Goal: Information Seeking & Learning: Check status

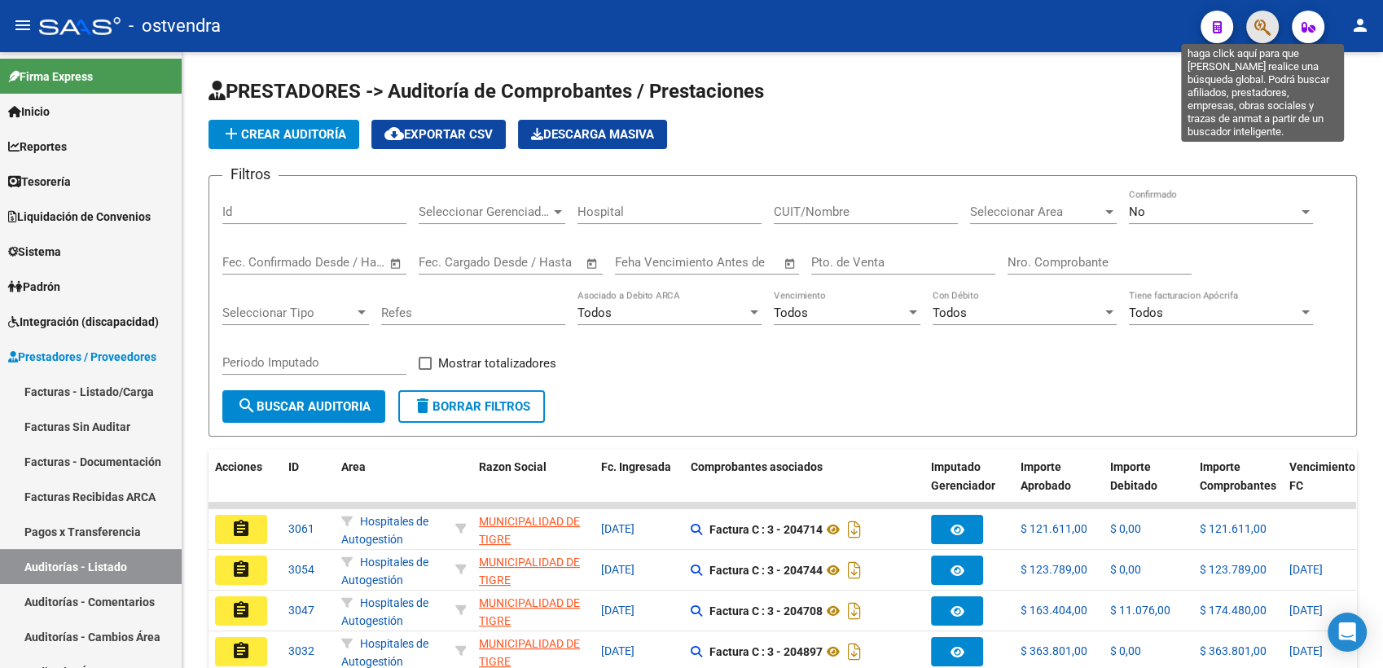
click at [1255, 26] on icon "button" at bounding box center [1262, 27] width 16 height 19
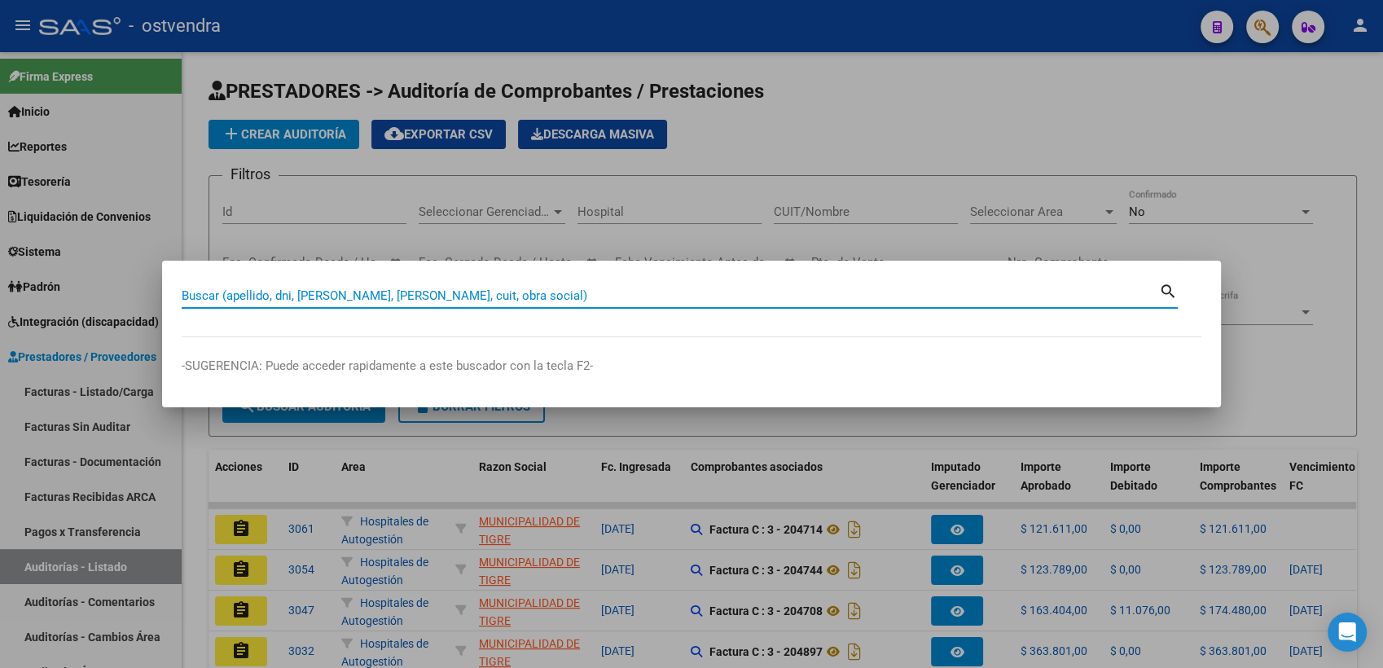
click at [505, 295] on input "Buscar (apellido, dni, [PERSON_NAME], [PERSON_NAME], cuit, obra social)" at bounding box center [670, 295] width 977 height 15
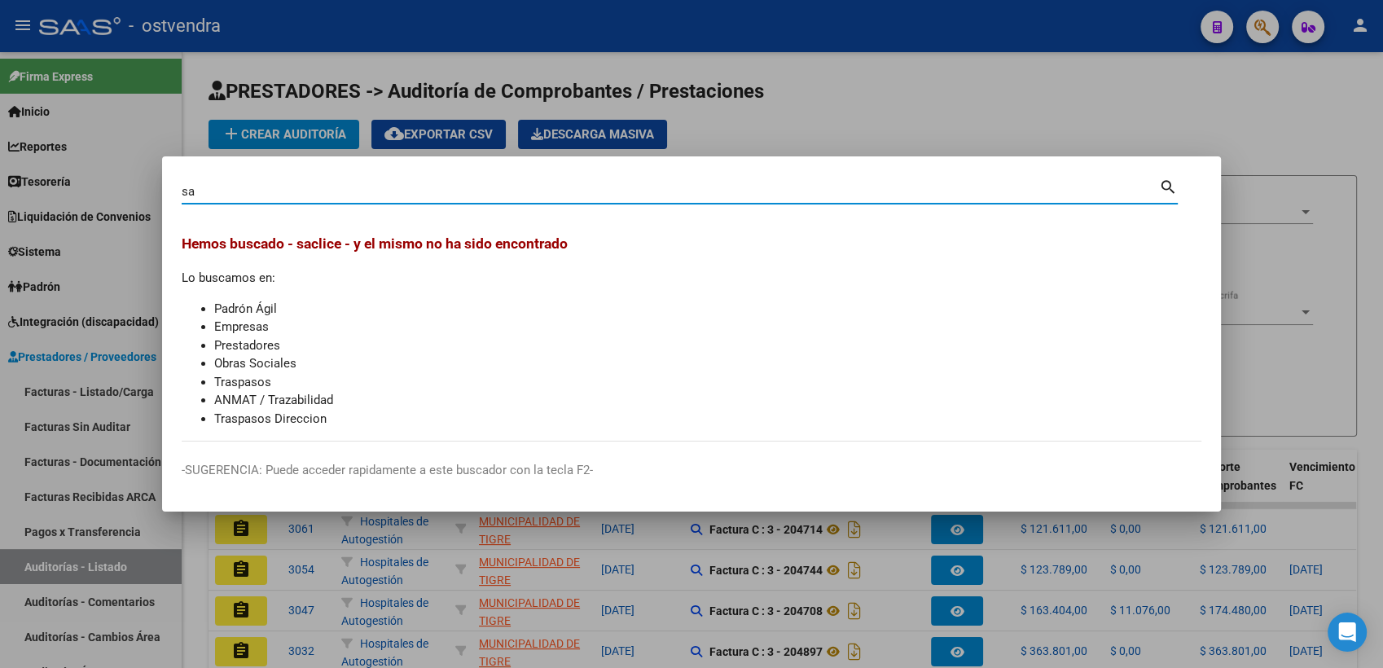
type input "s"
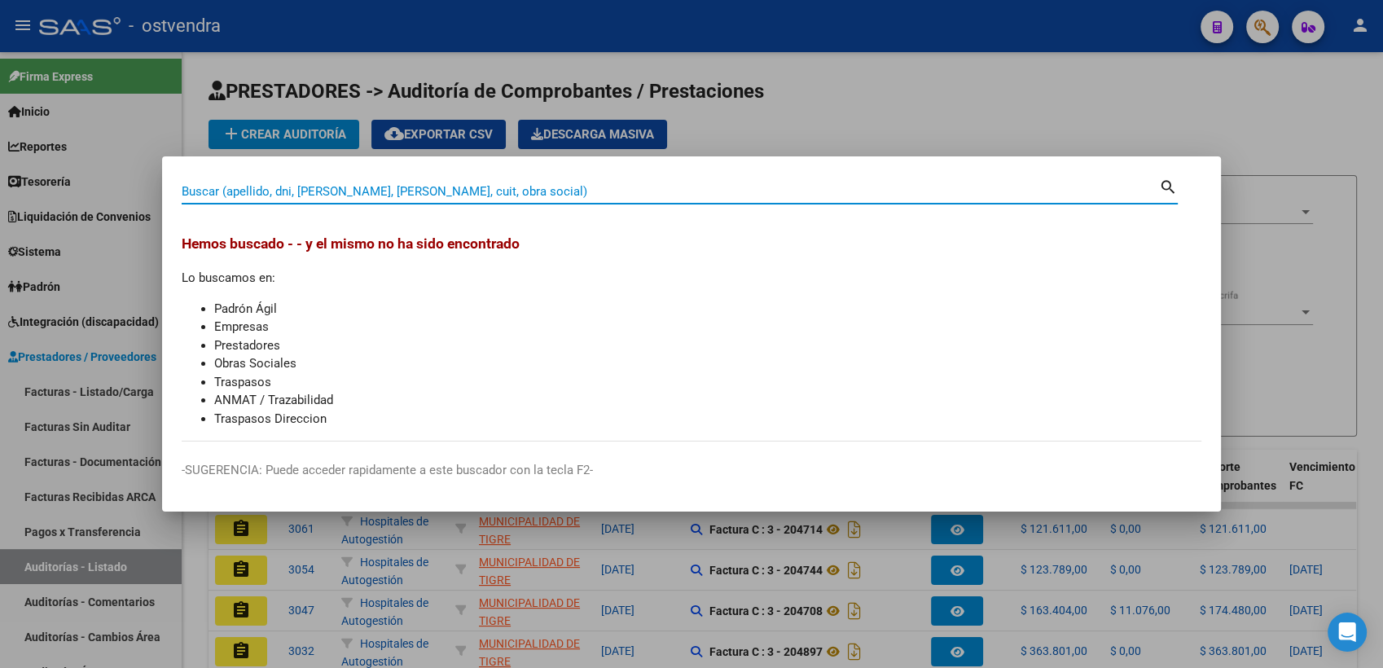
paste input "6706956"
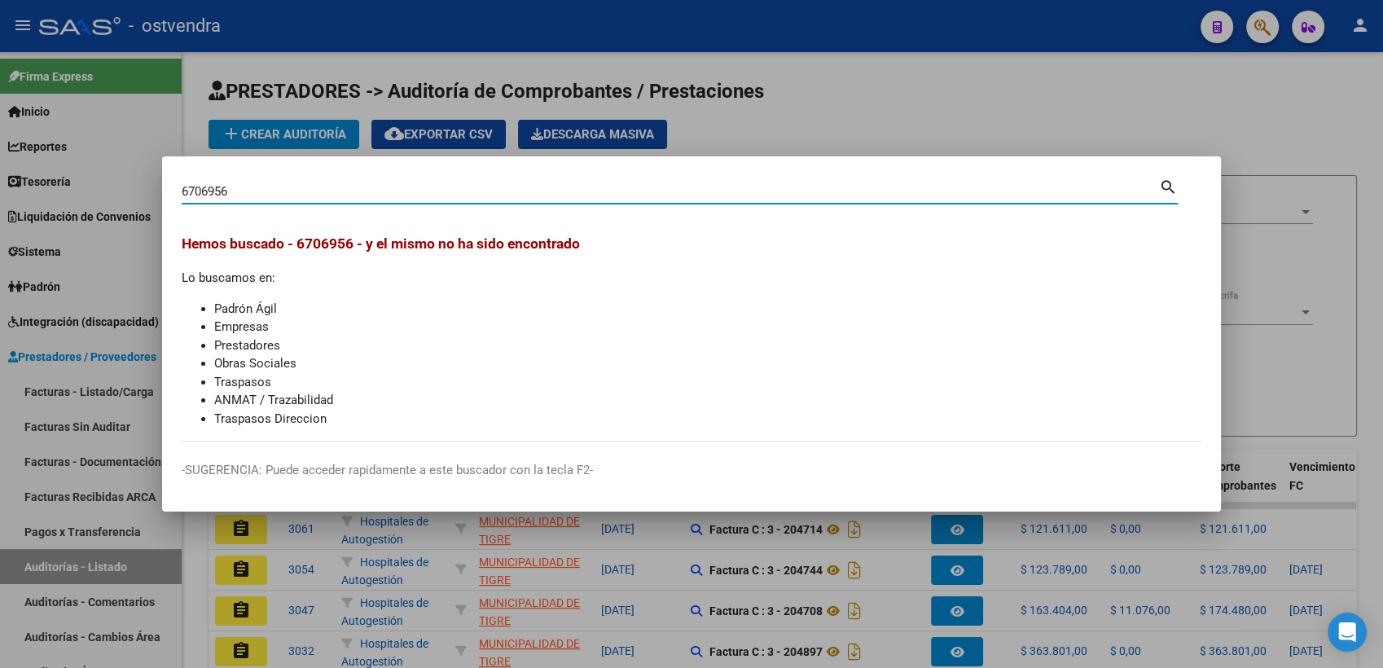
type input "6706956"
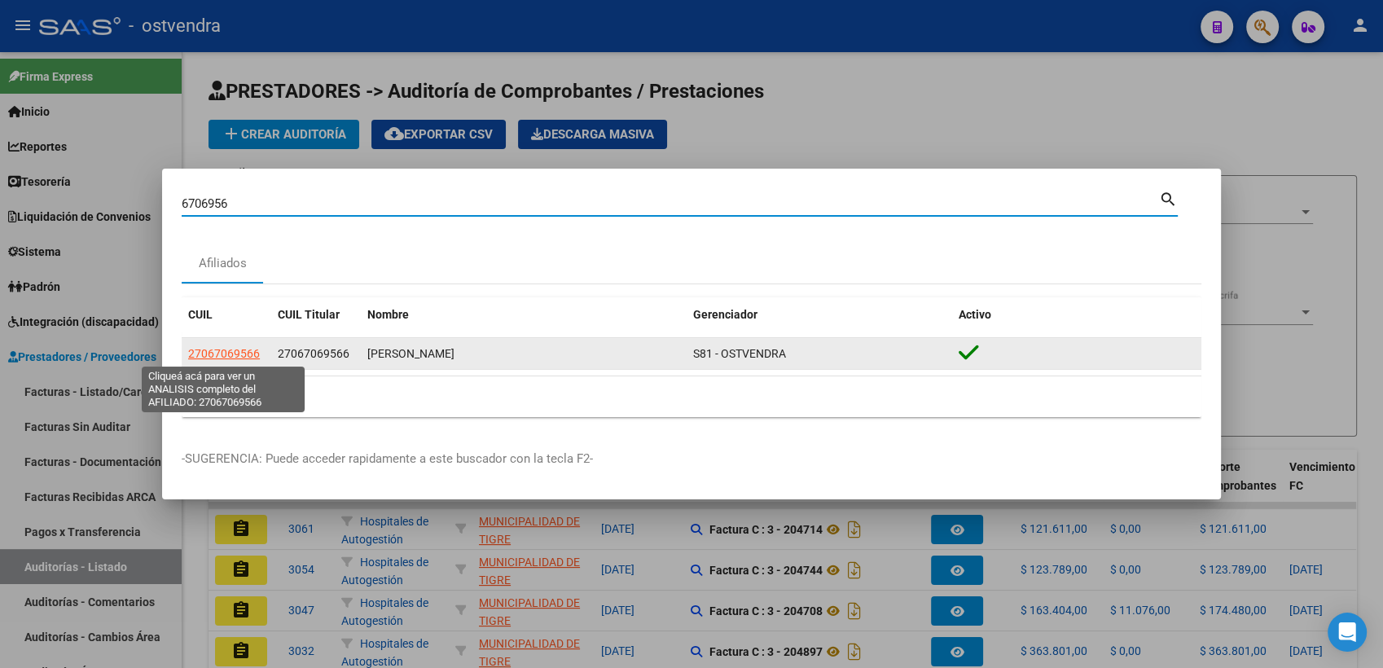
click at [237, 357] on span "27067069566" at bounding box center [224, 353] width 72 height 13
type textarea "27067069566"
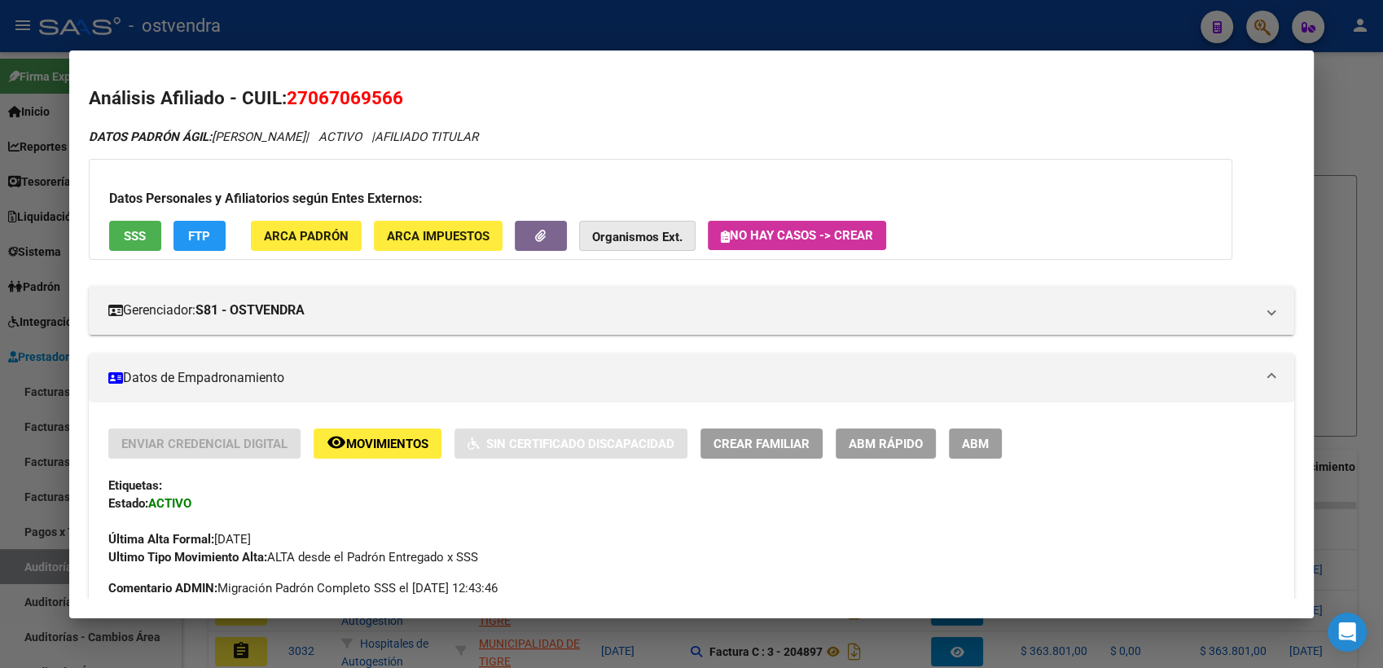
click at [641, 234] on strong "Organismos Ext." at bounding box center [637, 237] width 90 height 15
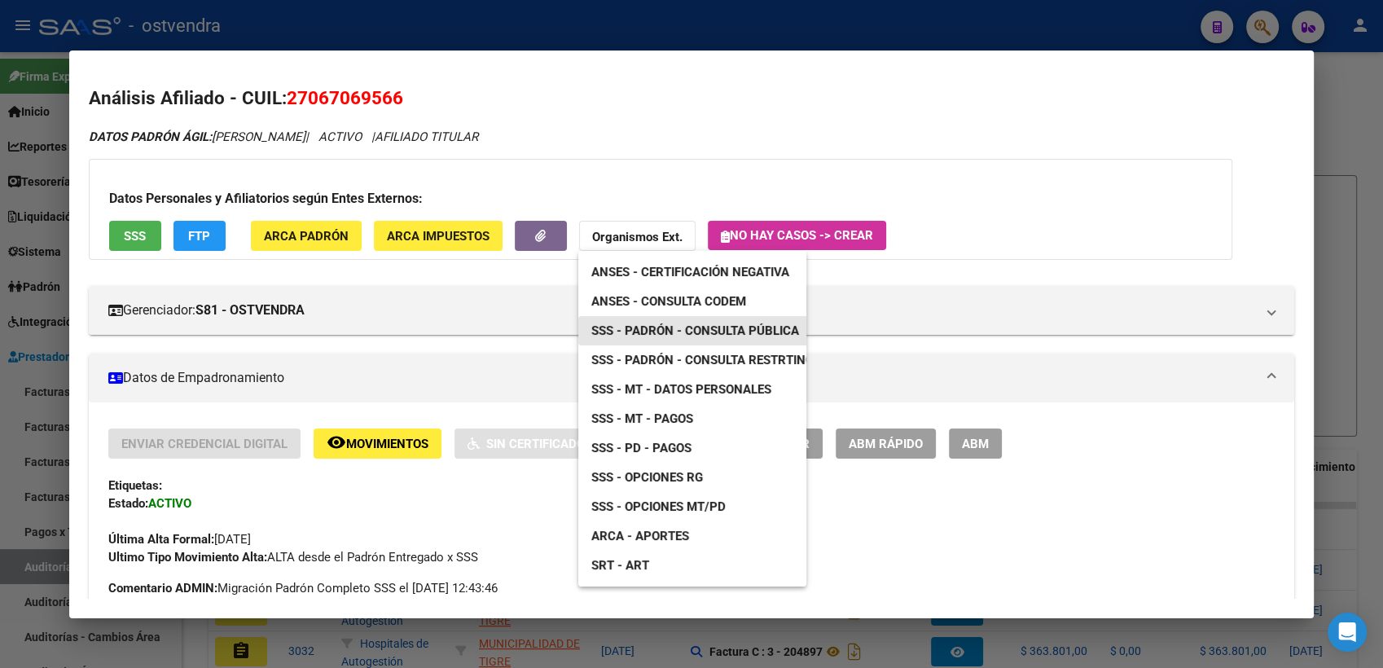
click at [709, 328] on span "SSS - Padrón - Consulta Pública" at bounding box center [695, 330] width 208 height 15
